Goal: Information Seeking & Learning: Check status

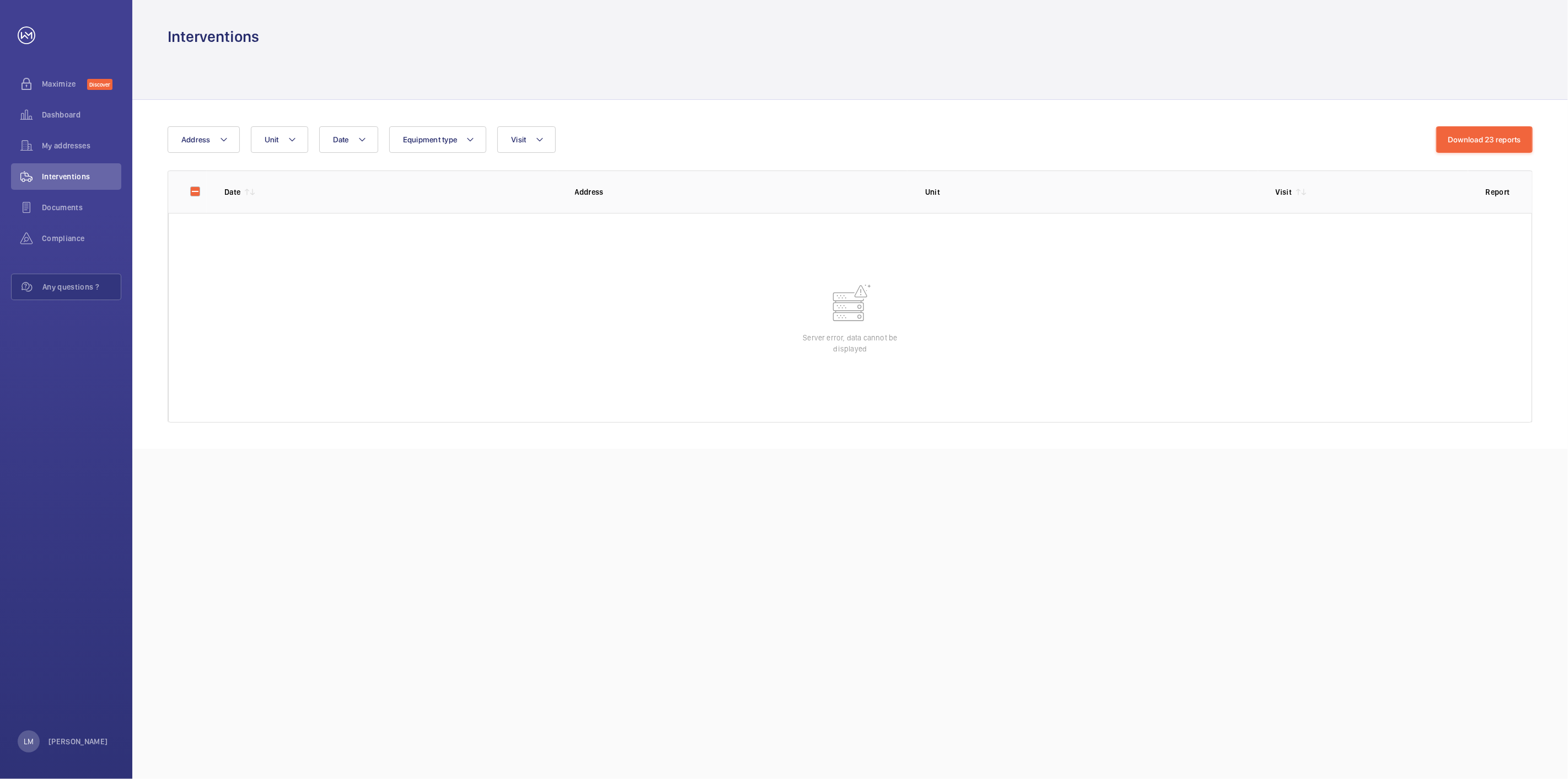
click at [242, 195] on div at bounding box center [249, 192] width 16 height 9
click at [228, 194] on p "Date" at bounding box center [232, 192] width 16 height 11
click at [198, 191] on input "checkbox" at bounding box center [195, 191] width 22 height 22
checkbox input "true"
click at [276, 139] on span "Unit" at bounding box center [271, 139] width 14 height 9
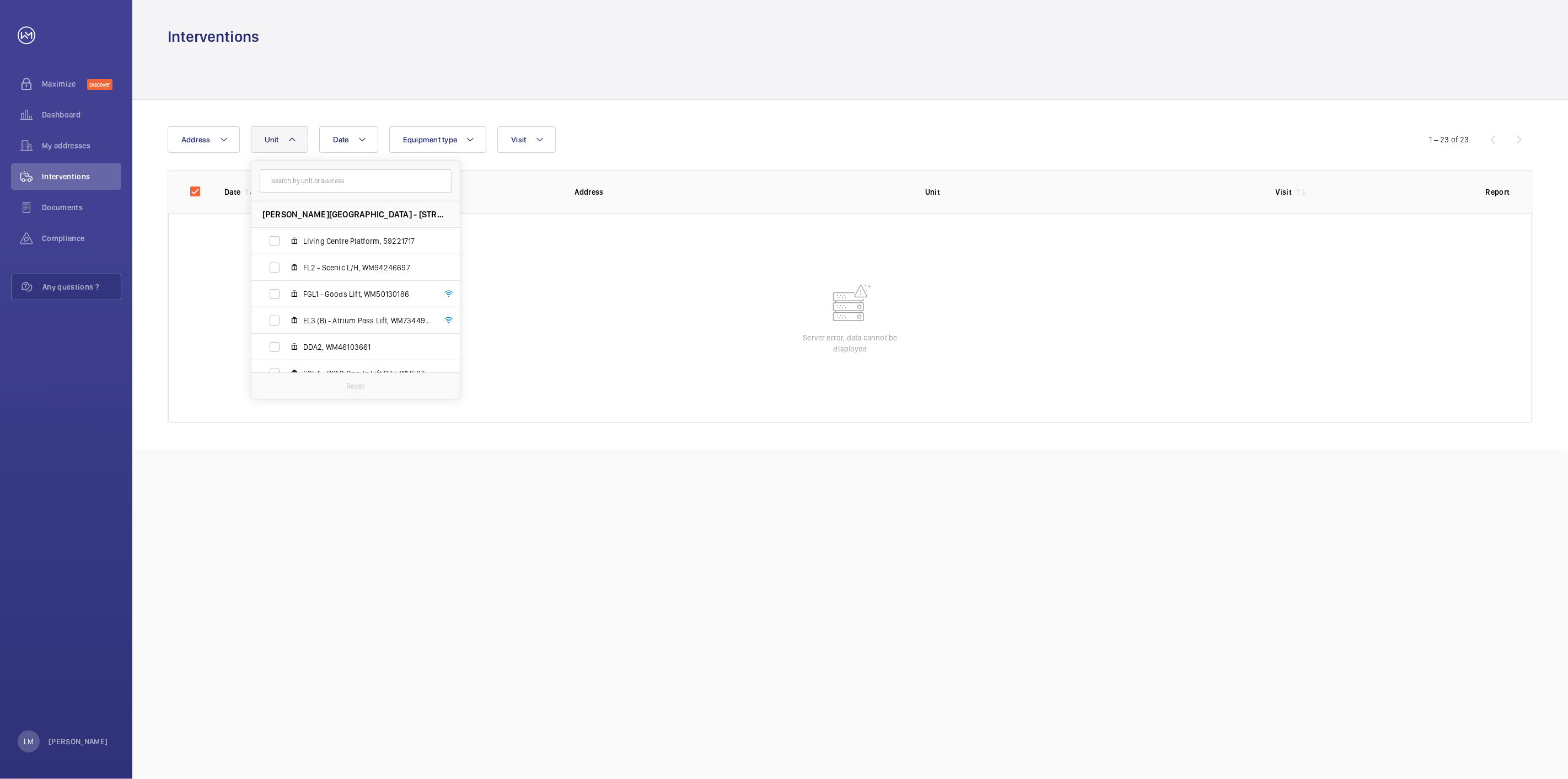
click at [331, 95] on div at bounding box center [850, 73] width 1365 height 52
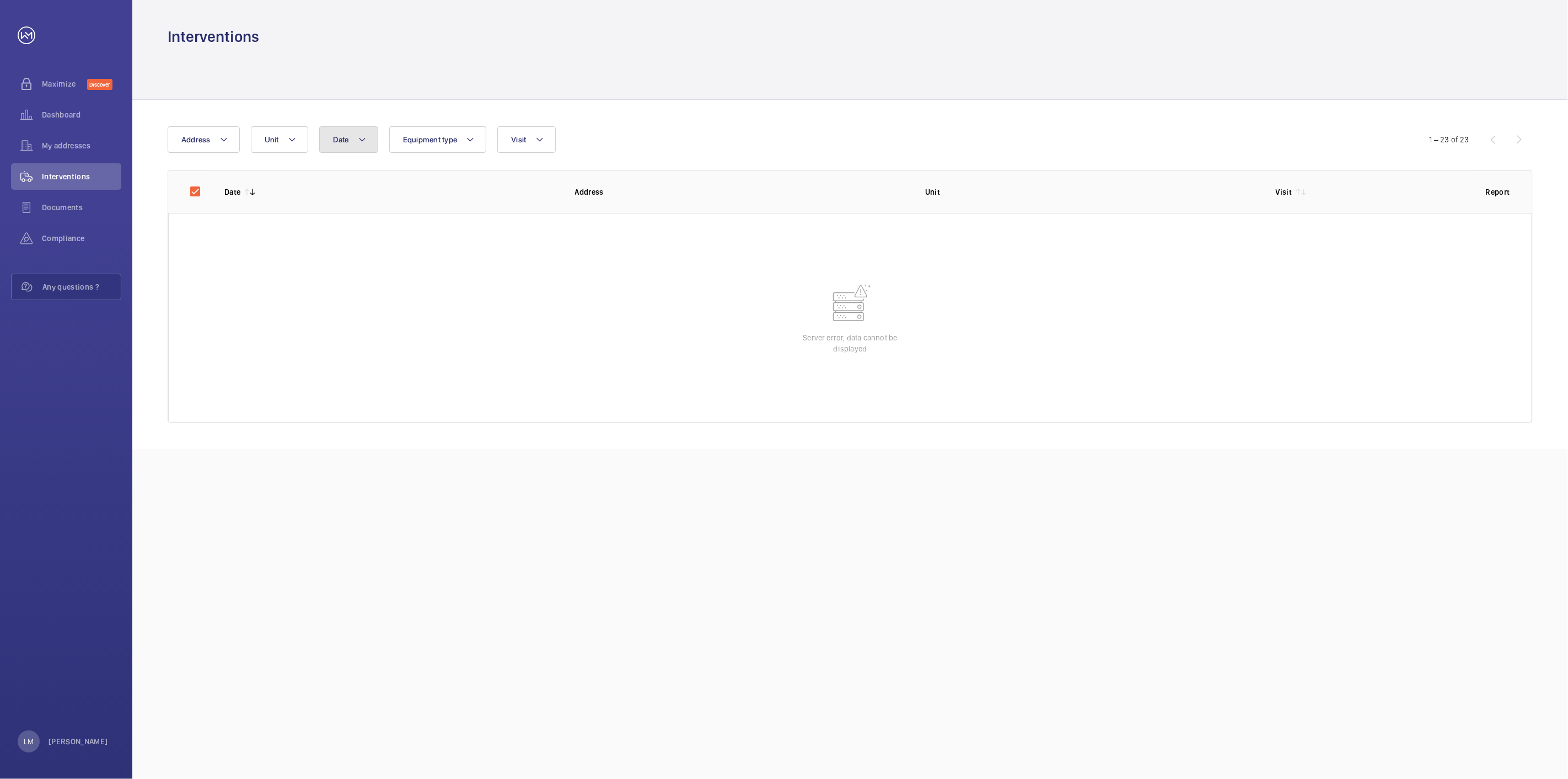
click at [343, 141] on span "Date" at bounding box center [340, 139] width 16 height 9
click at [348, 217] on mat-icon at bounding box center [347, 219] width 13 height 13
click at [423, 256] on button "1" at bounding box center [431, 268] width 24 height 24
type input "[DATE]"
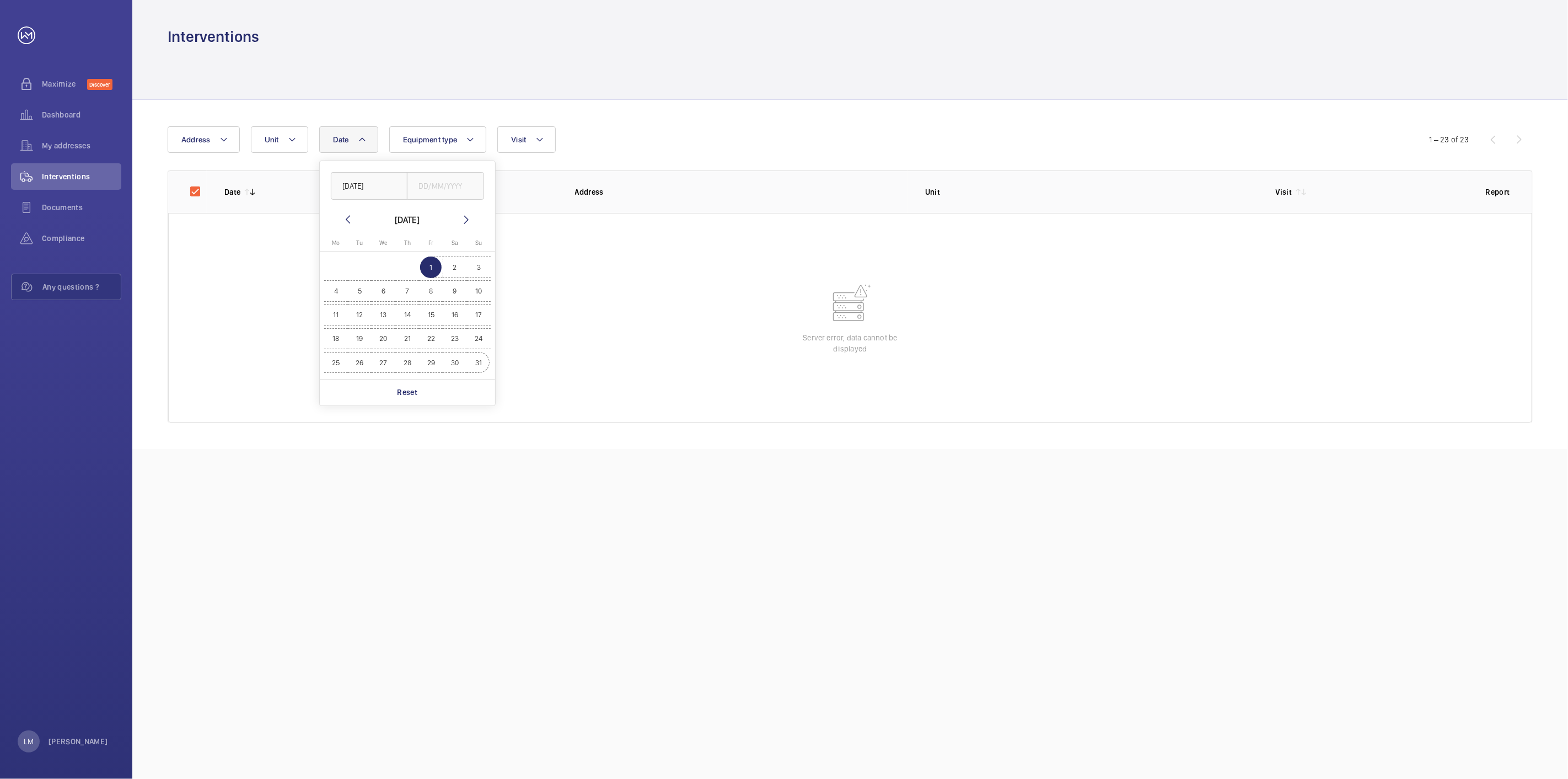
click at [478, 361] on span "31" at bounding box center [479, 362] width 21 height 21
type input "[DATE]"
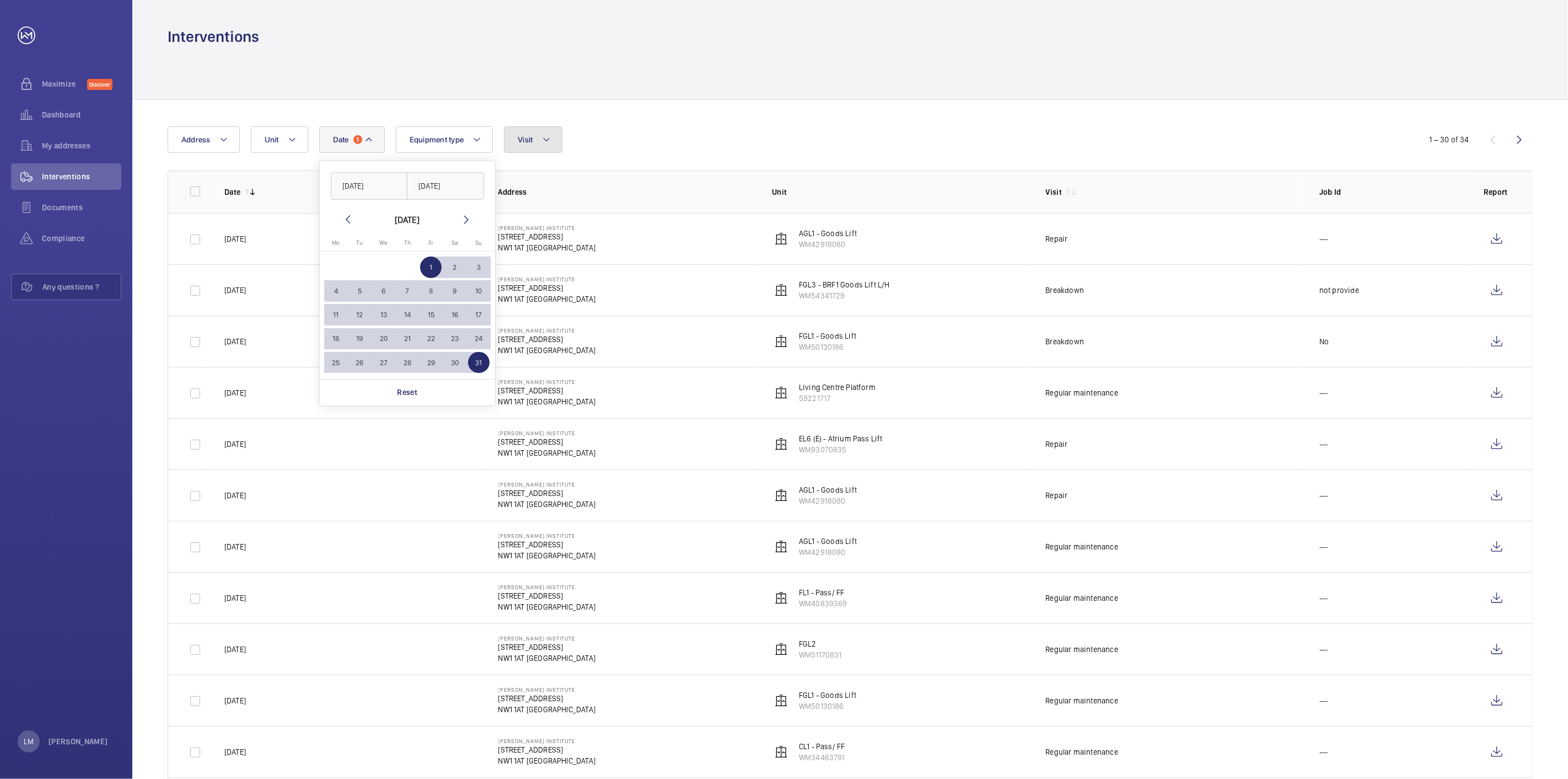
click at [516, 137] on button "Visit" at bounding box center [533, 139] width 58 height 26
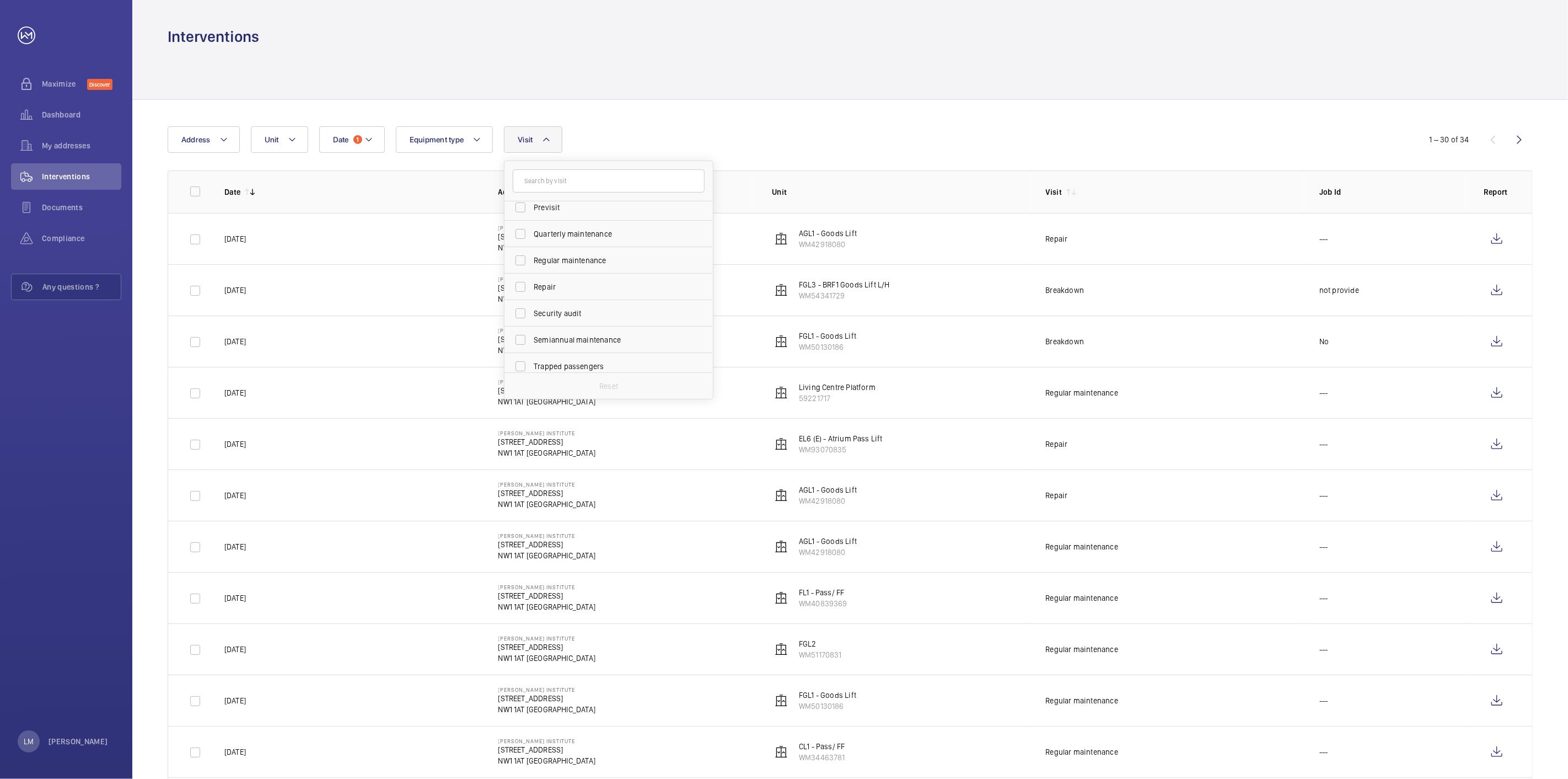
scroll to position [173, 0]
click at [571, 248] on span "Regular maintenance" at bounding box center [609, 254] width 151 height 11
click at [531, 247] on input "Regular maintenance" at bounding box center [520, 253] width 22 height 22
checkbox input "true"
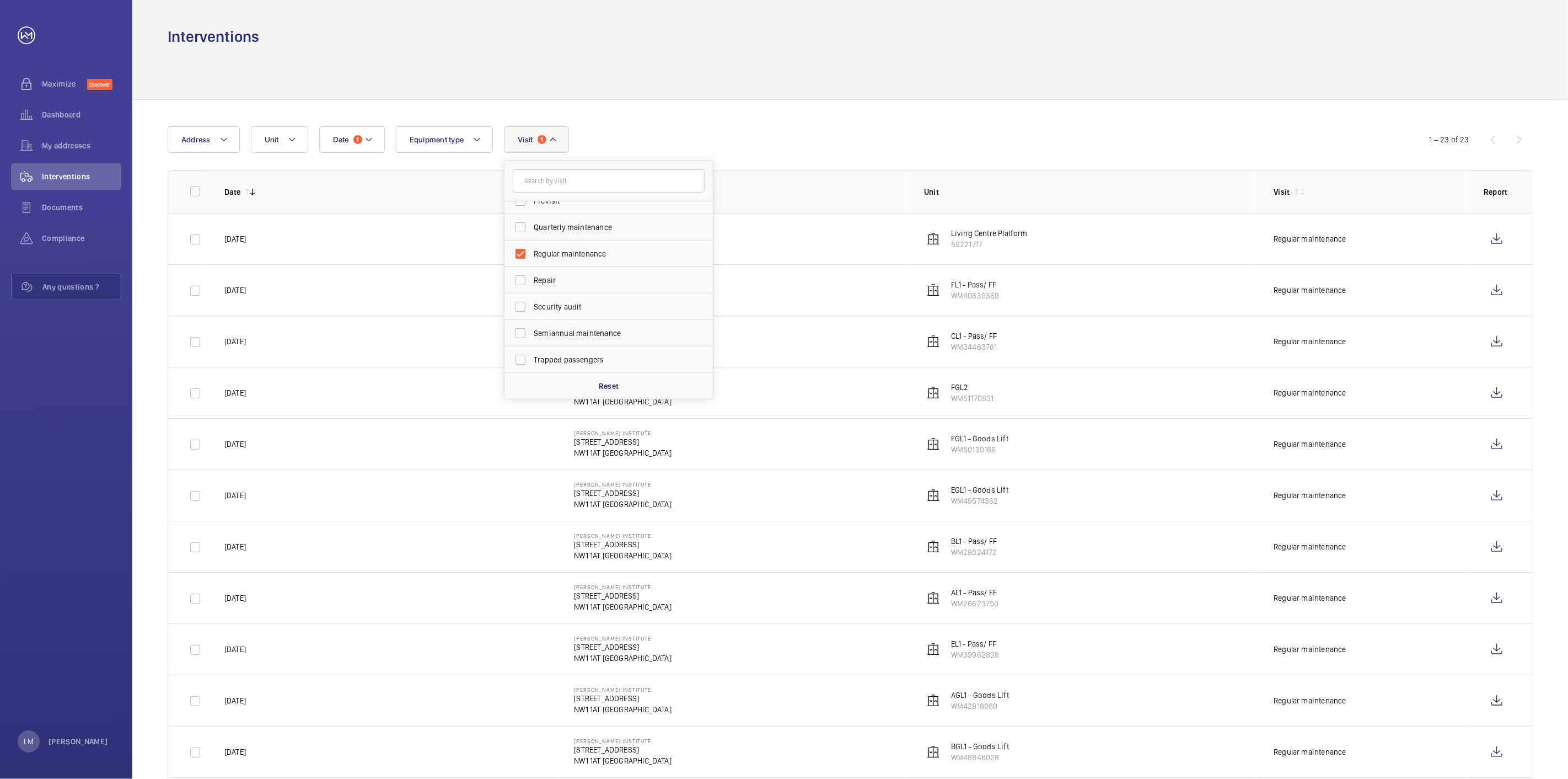
click at [630, 97] on div at bounding box center [850, 73] width 1365 height 52
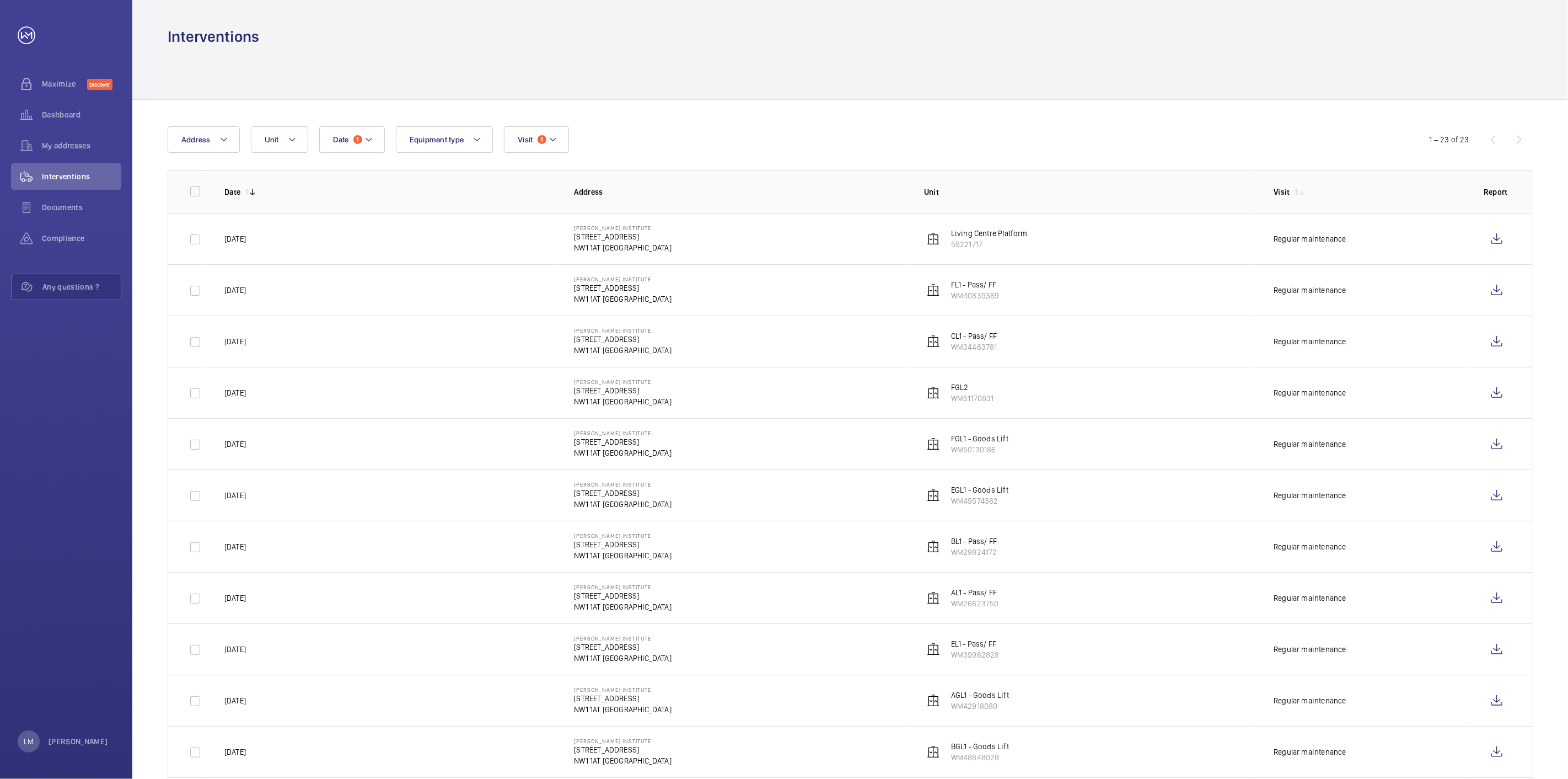
click at [1302, 189] on mat-icon at bounding box center [1302, 192] width 9 height 9
click at [1285, 164] on wm-front-table "Date 1 Address Unit Equipment type Visit 1 1 – 23 of 23 Date Address Unit Visit…" at bounding box center [850, 760] width 1365 height 1267
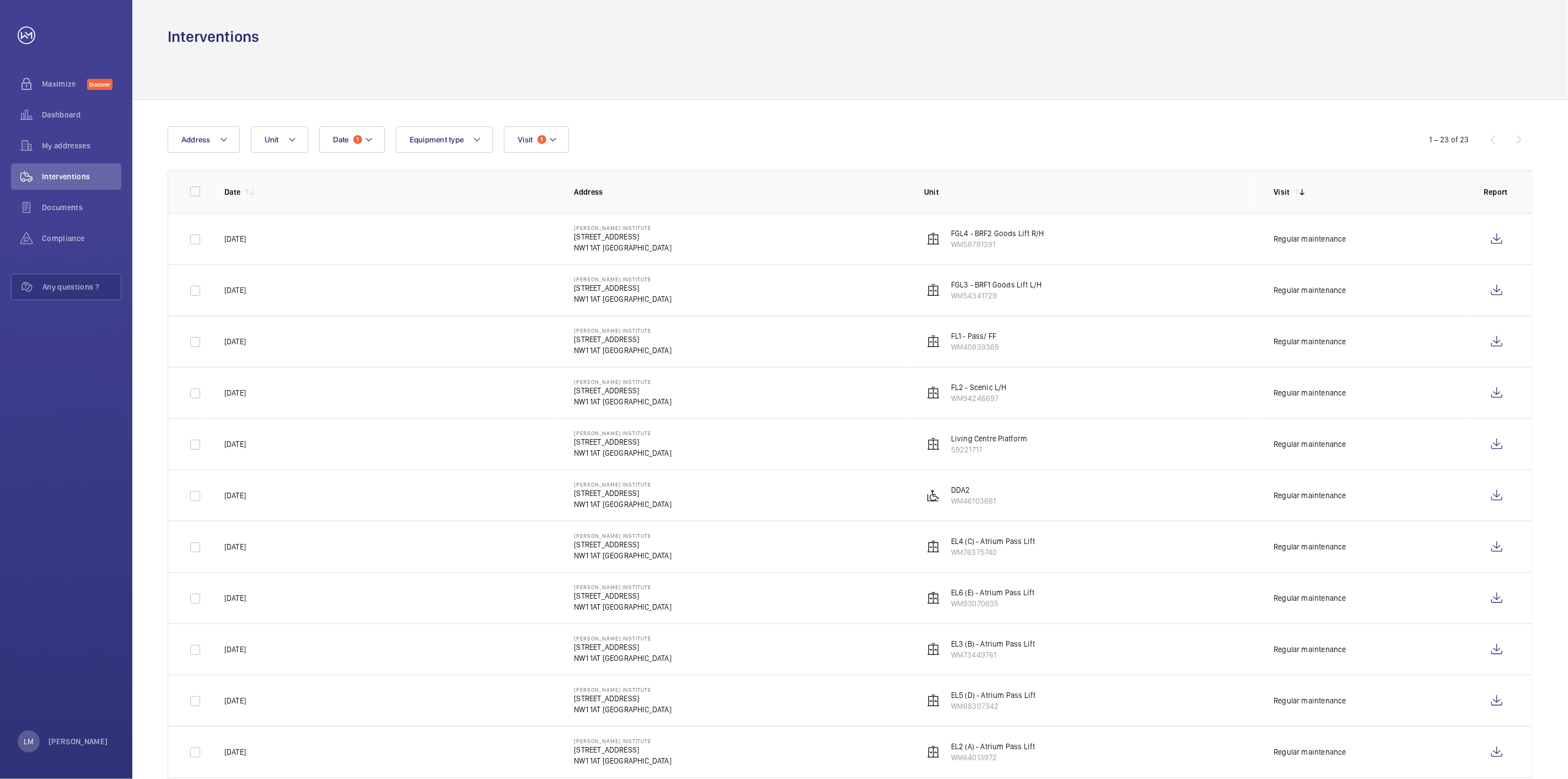
click at [595, 192] on p "Address" at bounding box center [740, 192] width 332 height 11
click at [229, 185] on th "Date" at bounding box center [381, 192] width 350 height 43
click at [249, 192] on mat-icon at bounding box center [252, 192] width 9 height 9
click at [246, 195] on mat-icon at bounding box center [247, 192] width 9 height 9
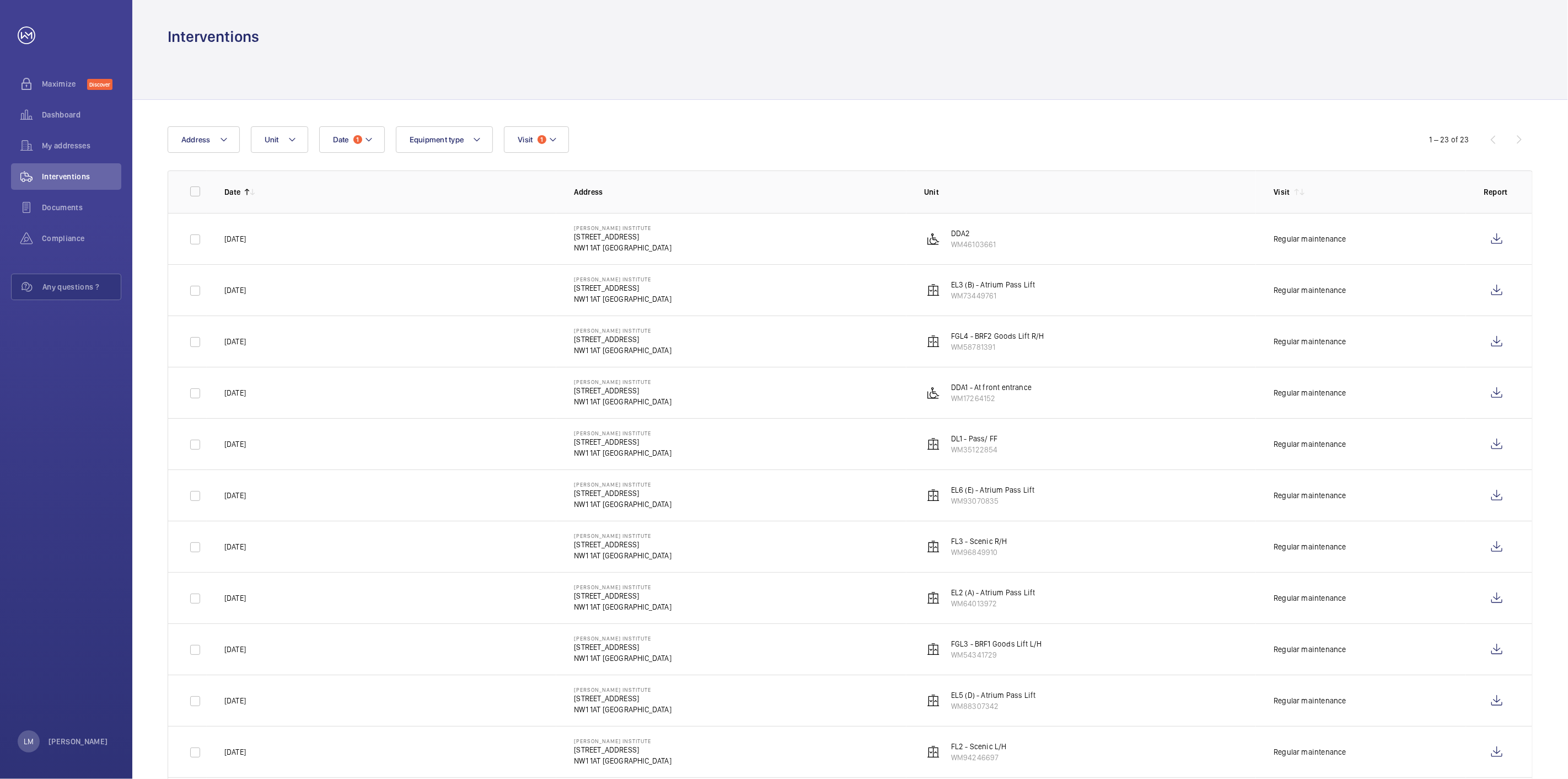
drag, startPoint x: 246, startPoint y: 195, endPoint x: 906, endPoint y: 191, distance: 660.0
click at [906, 191] on p "Address" at bounding box center [740, 192] width 332 height 11
click at [973, 173] on th "Unit" at bounding box center [1081, 192] width 350 height 43
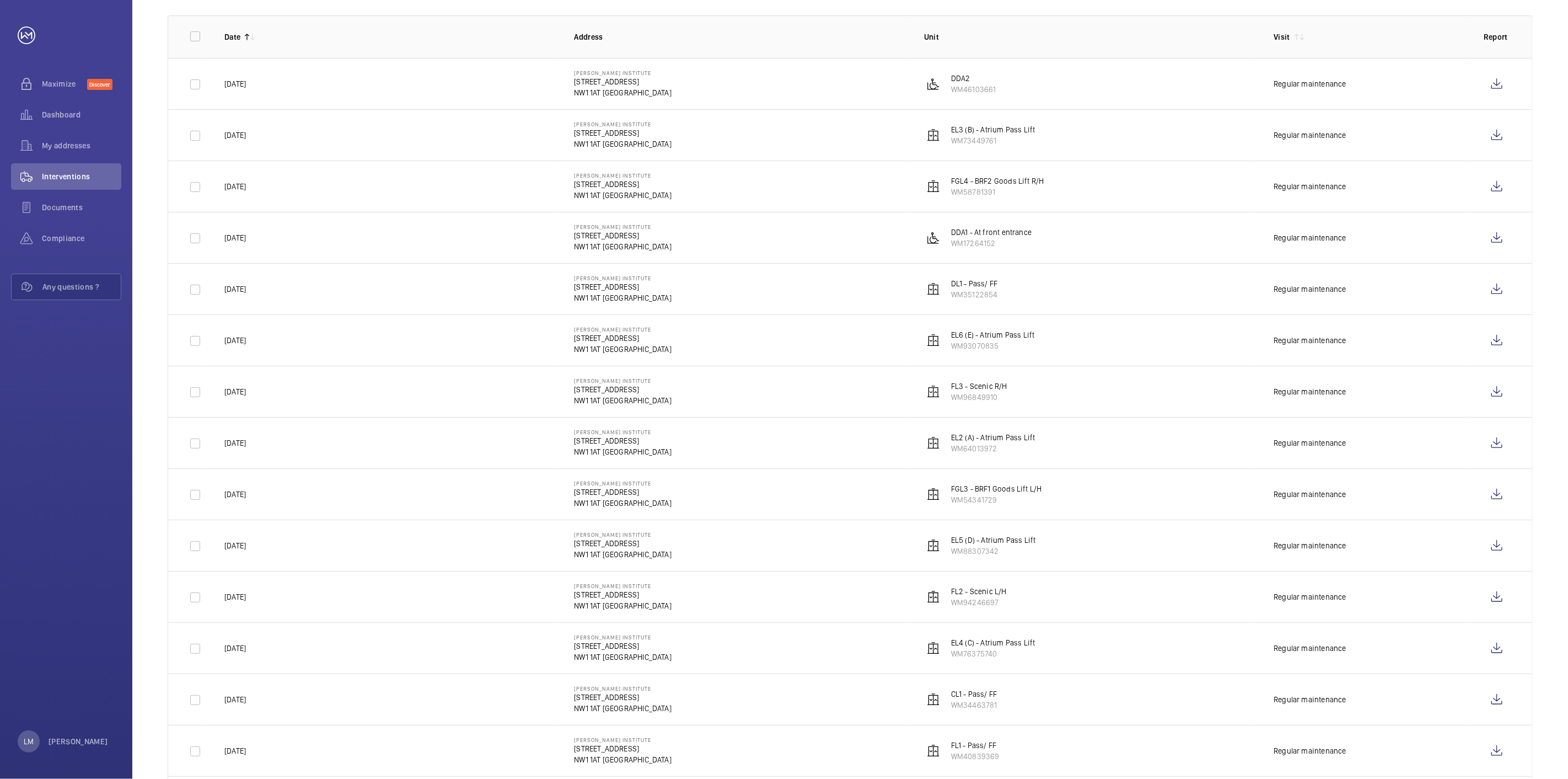
scroll to position [216, 0]
